Goal: Navigation & Orientation: Understand site structure

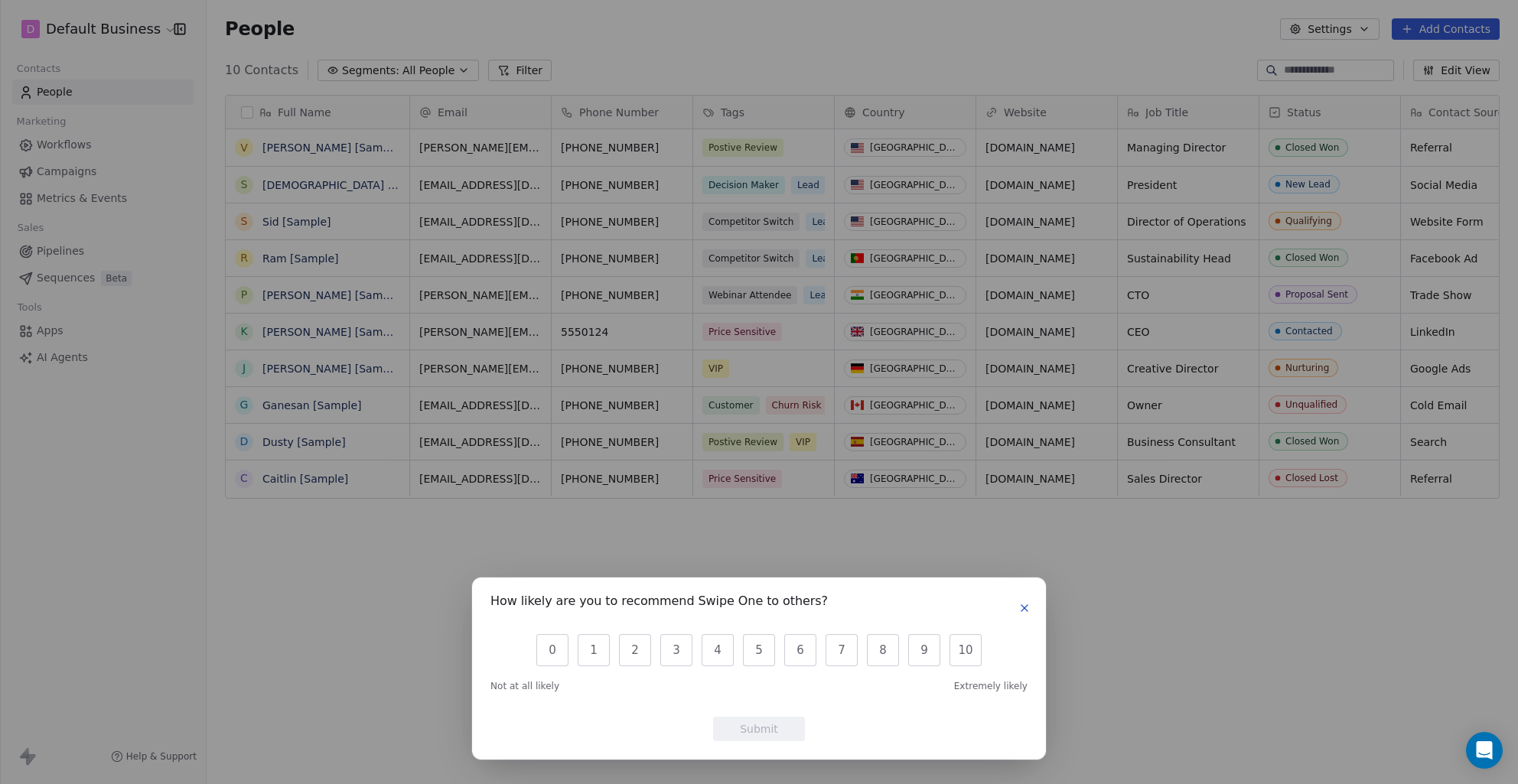
scroll to position [689, 1312]
click at [786, 485] on div "How likely are you to recommend Swipe One to others? 0 1 2 3 4 5 6 7 8 9 10 Not…" at bounding box center [759, 392] width 1518 height 784
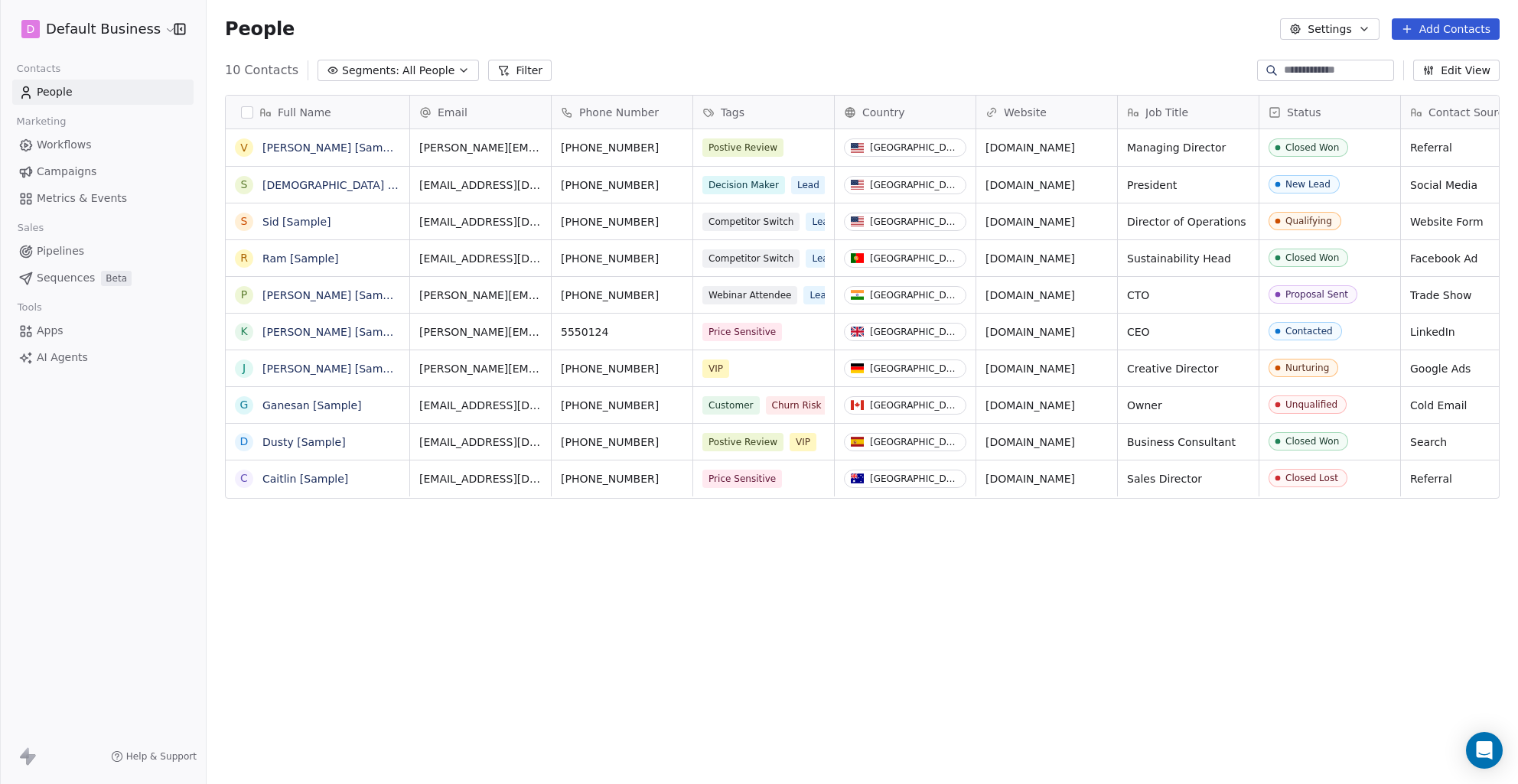
click at [68, 143] on span "Workflows" at bounding box center [64, 145] width 55 height 16
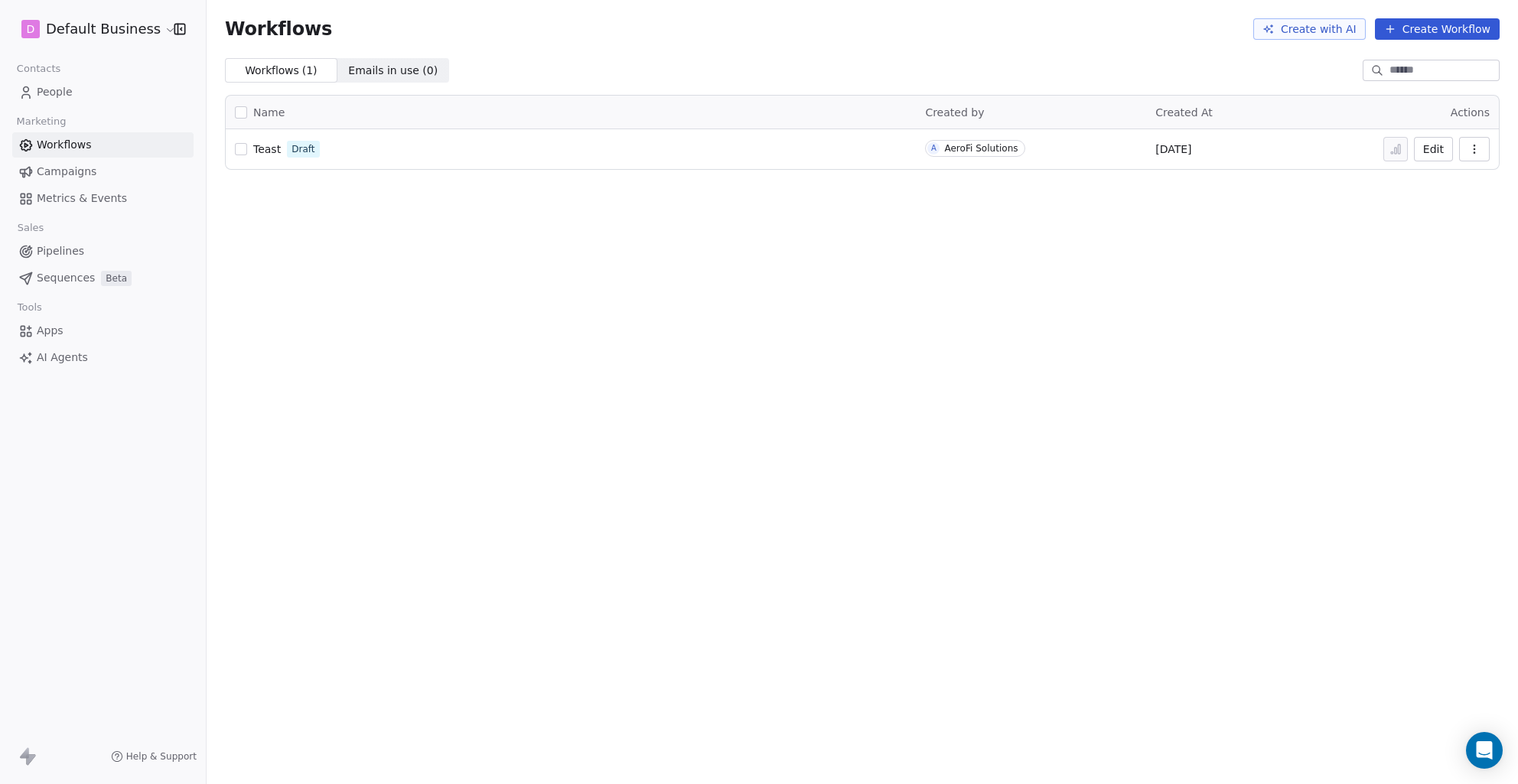
click at [56, 249] on span "Pipelines" at bounding box center [60, 251] width 48 height 16
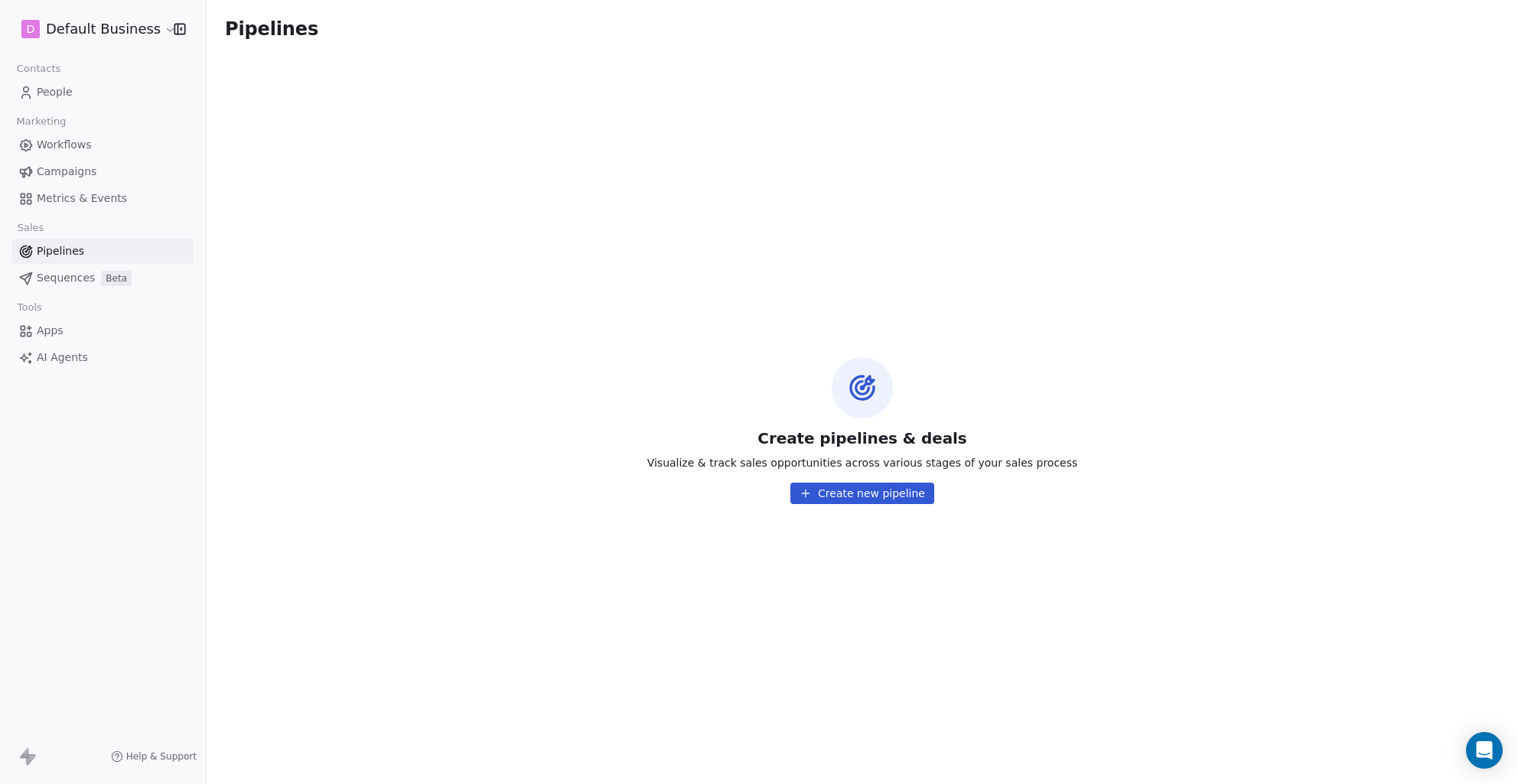
click at [60, 276] on span "Sequences" at bounding box center [66, 277] width 58 height 16
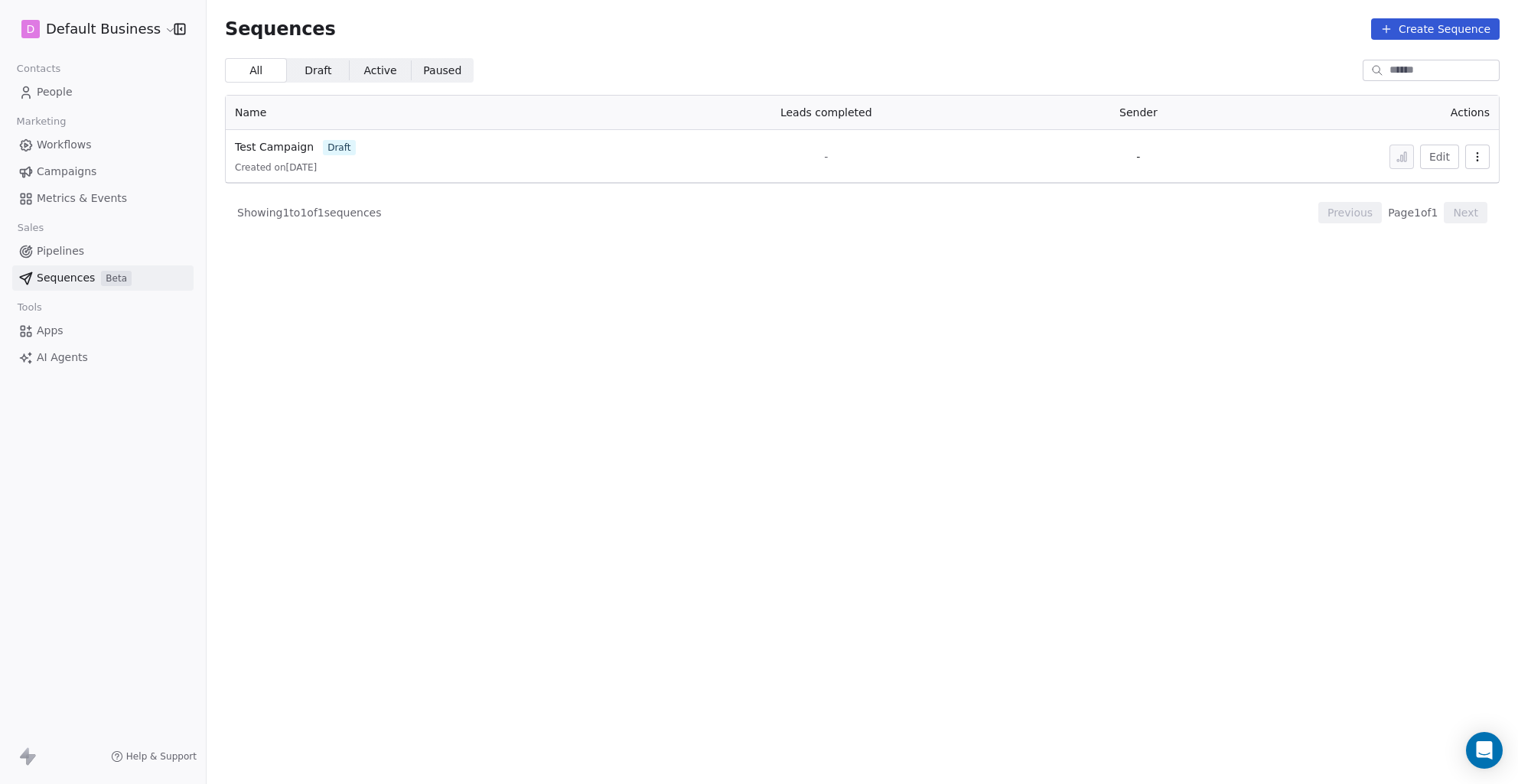
click at [47, 326] on span "Apps" at bounding box center [50, 331] width 27 height 16
